Goal: Information Seeking & Learning: Learn about a topic

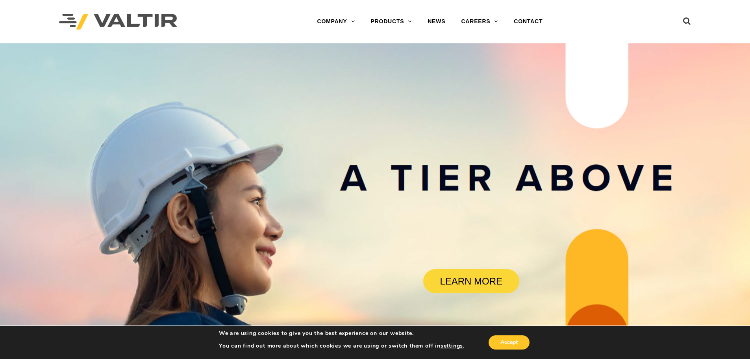
click at [512, 350] on div "We are using cookies to give you the best experience on our website. You can fi…" at bounding box center [375, 342] width 336 height 25
click at [510, 344] on button "Accept" at bounding box center [509, 342] width 41 height 14
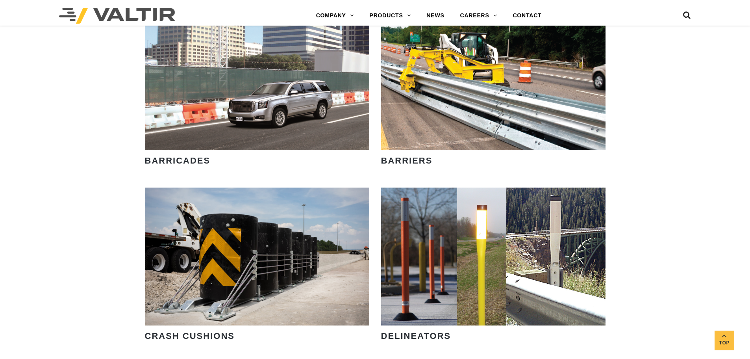
scroll to position [433, 0]
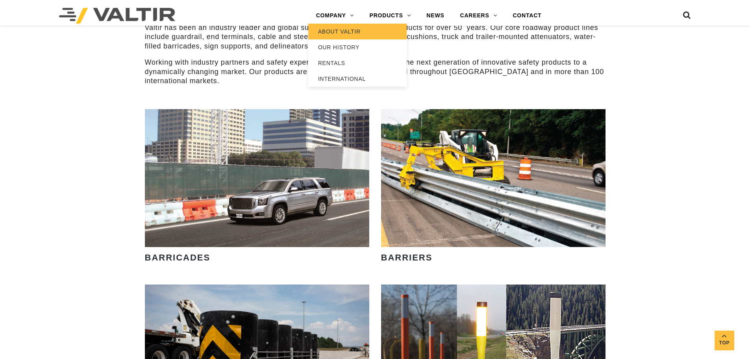
click at [333, 30] on link "ABOUT VALTIR" at bounding box center [357, 32] width 98 height 16
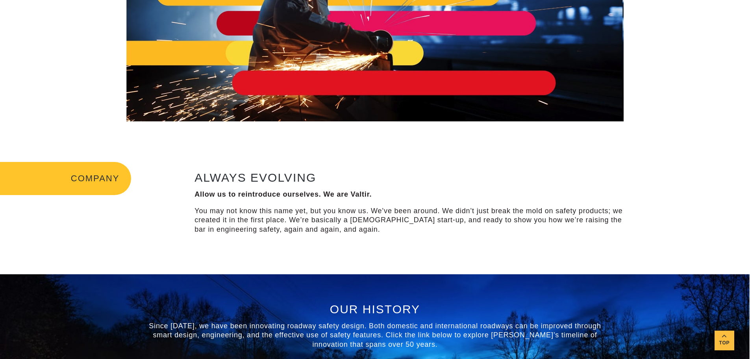
scroll to position [354, 0]
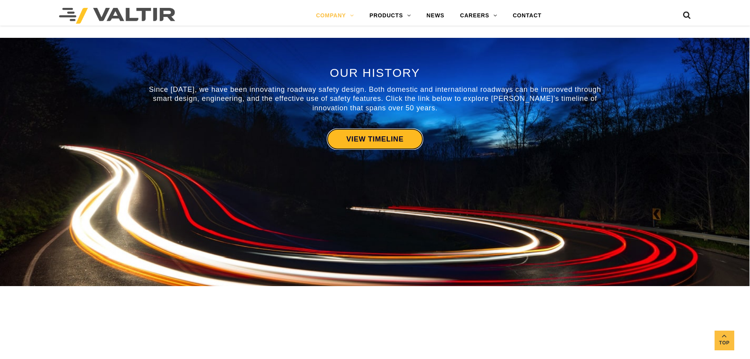
click at [356, 145] on link "VIEW TIMELINE" at bounding box center [375, 138] width 96 height 21
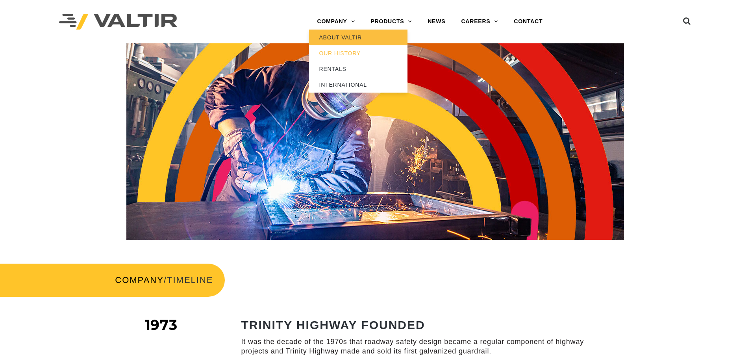
click at [343, 36] on link "ABOUT VALTIR" at bounding box center [358, 38] width 98 height 16
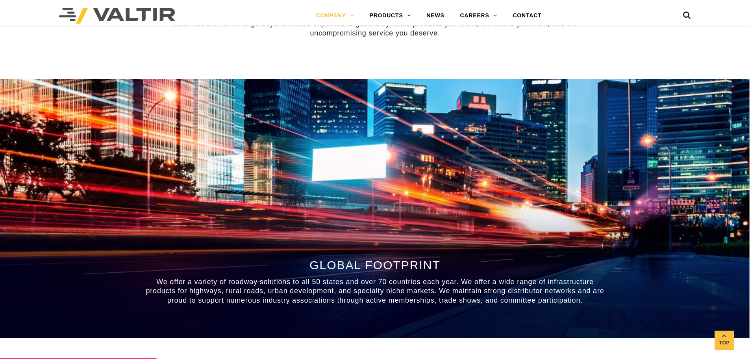
scroll to position [827, 0]
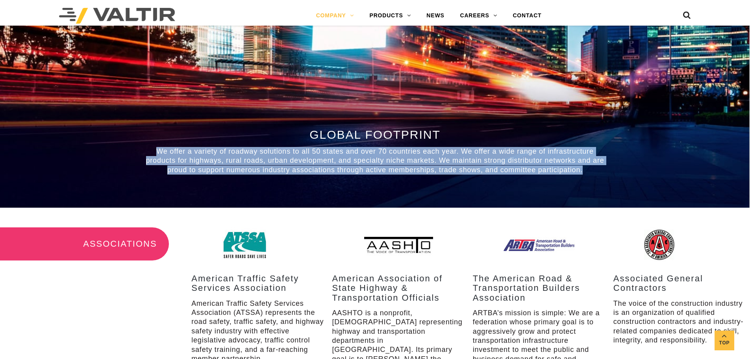
drag, startPoint x: 583, startPoint y: 169, endPoint x: 157, endPoint y: 152, distance: 426.4
click at [157, 152] on p "We offer a variety of roadway solutions to all 50 states and over 70 countries …" at bounding box center [375, 161] width 461 height 28
copy span "We offer a variety of roadway solutions to all 50 states and over 70 countries …"
